Goal: Task Accomplishment & Management: Manage account settings

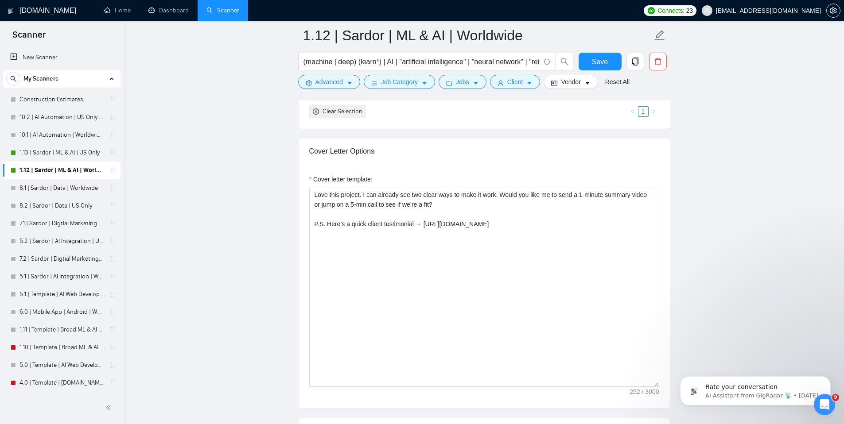
click at [673, 171] on main "1.12 | Sardor | ML & AI | Worldwide (machine | deep) (learn*) | AI | "artificia…" at bounding box center [484, 377] width 692 height 2538
click at [592, 62] on button "Save" at bounding box center [600, 62] width 43 height 18
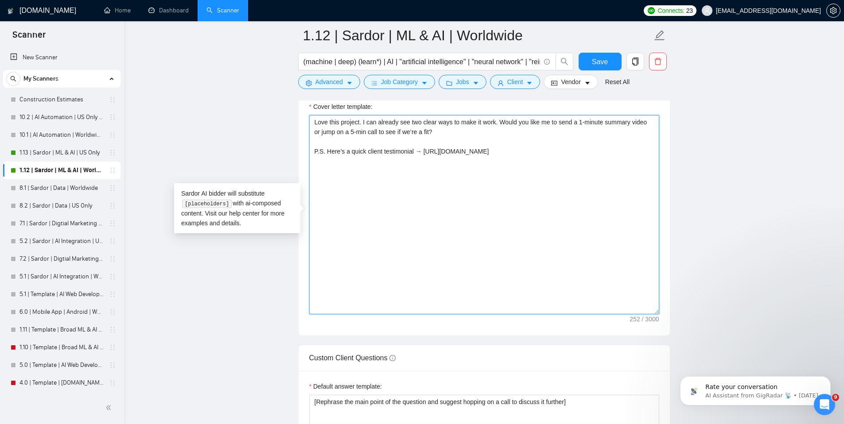
click at [579, 210] on textarea "Love this project. I can already see two clear ways to make it work. Would you …" at bounding box center [484, 214] width 350 height 199
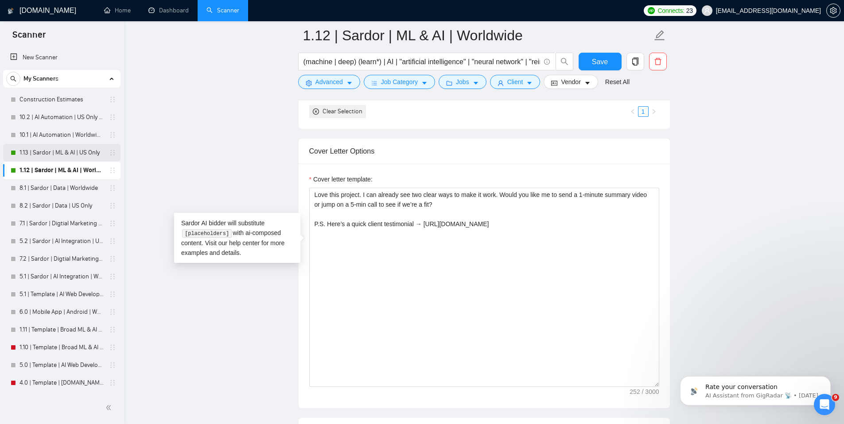
click at [36, 153] on link "1.13 | Sardor | ML & AI | US Only" at bounding box center [61, 153] width 84 height 18
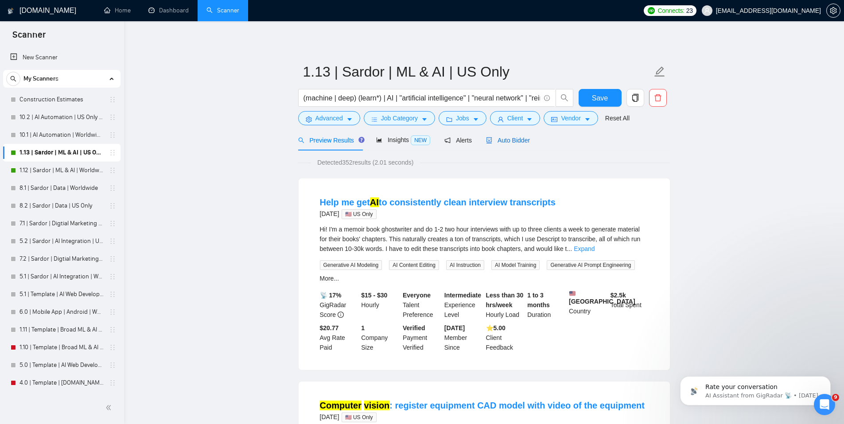
click at [514, 143] on span "Auto Bidder" at bounding box center [508, 140] width 44 height 7
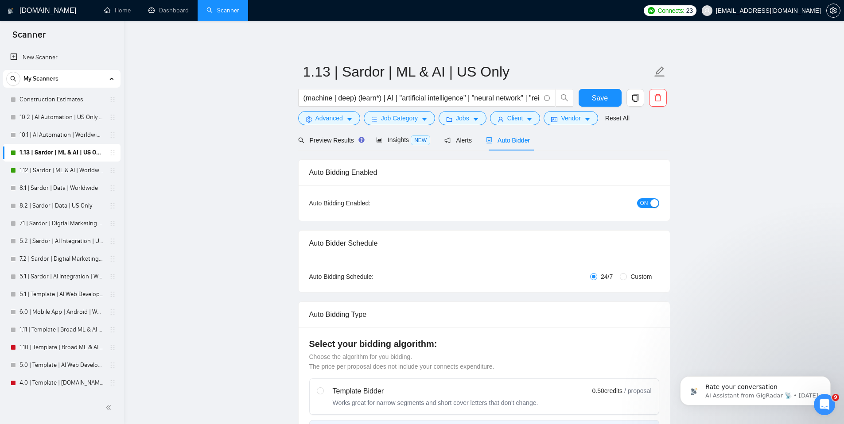
checkbox input "true"
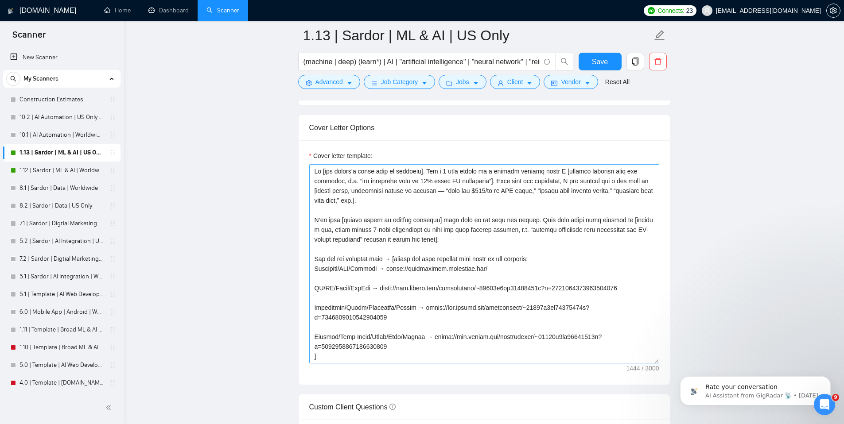
scroll to position [956, 0]
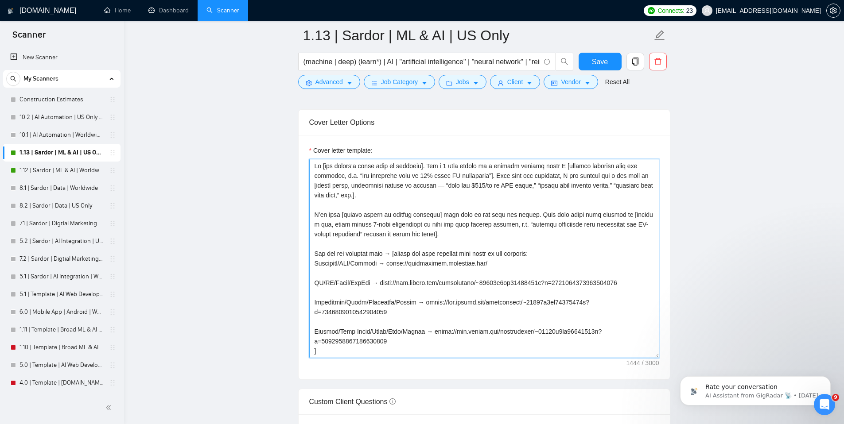
click at [491, 249] on textarea "Cover letter template:" at bounding box center [484, 258] width 350 height 199
paste textarea "Love this project. I can already see two clear ways to make it work. Would you …"
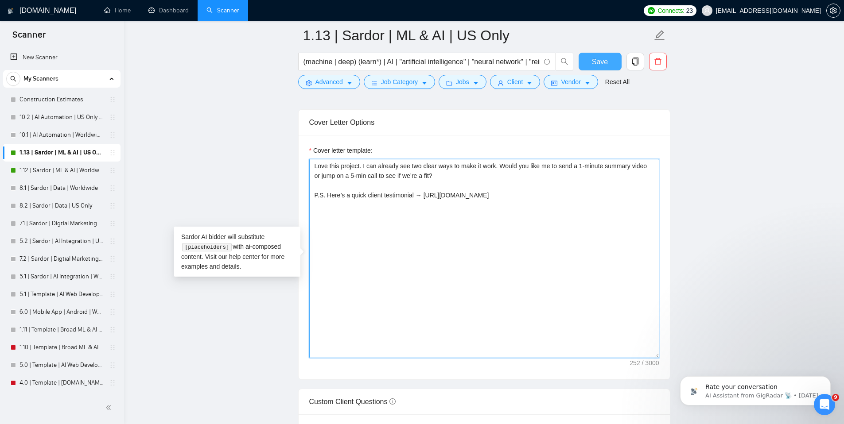
type textarea "Love this project. I can already see two clear ways to make it work. Would you …"
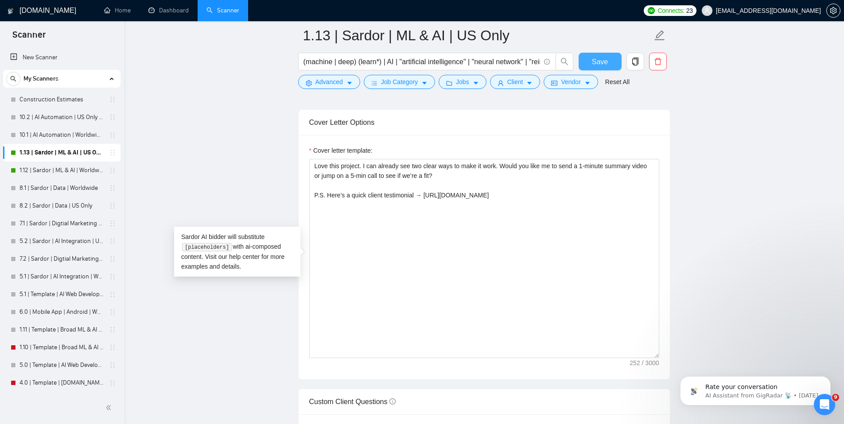
click at [608, 66] on button "Save" at bounding box center [600, 62] width 43 height 18
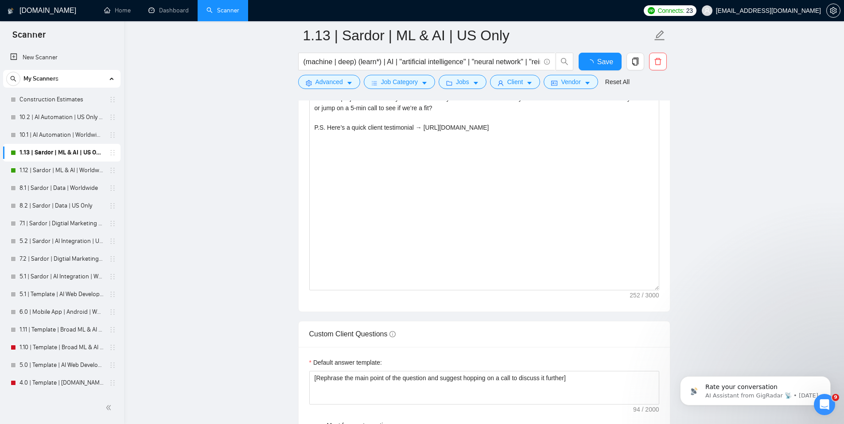
checkbox input "true"
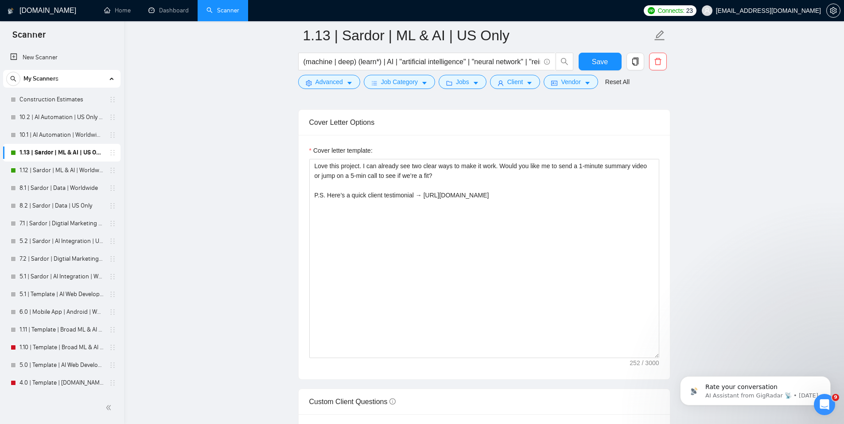
click at [670, 124] on main "1.13 | Sardor | ML & AI | US Only (machine | deep) (learn*) | AI | "artificial …" at bounding box center [484, 406] width 692 height 2654
click at [23, 7] on h1 "[DOMAIN_NAME]" at bounding box center [47, 10] width 57 height 21
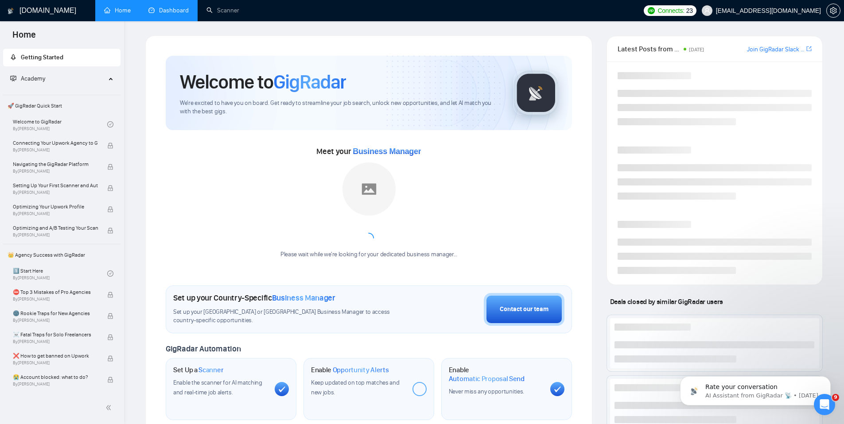
click at [167, 12] on link "Dashboard" at bounding box center [168, 11] width 40 height 8
